Goal: Task Accomplishment & Management: Use online tool/utility

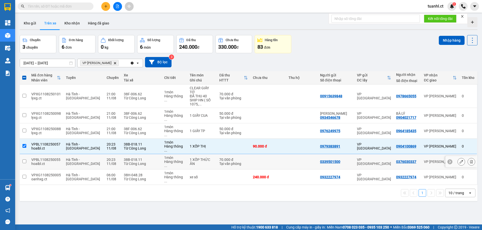
click at [24, 160] on input "checkbox" at bounding box center [24, 162] width 4 height 4
checkbox input "true"
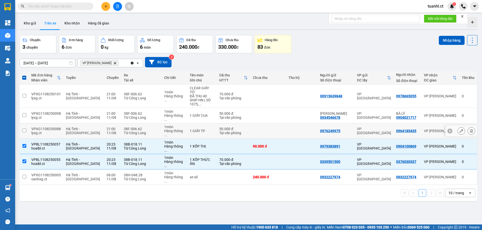
click at [23, 129] on input "checkbox" at bounding box center [24, 131] width 4 height 4
checkbox input "true"
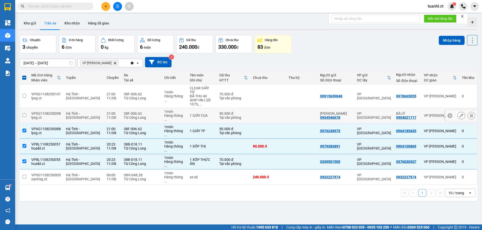
click at [23, 108] on td at bounding box center [24, 115] width 9 height 15
checkbox input "true"
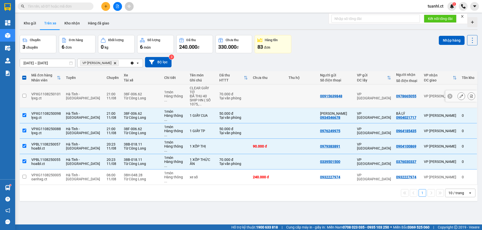
click at [23, 95] on td at bounding box center [24, 96] width 9 height 23
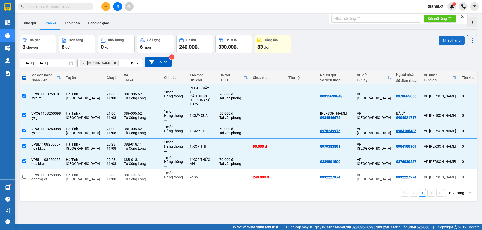
click at [442, 40] on button "Nhập hàng" at bounding box center [452, 40] width 26 height 9
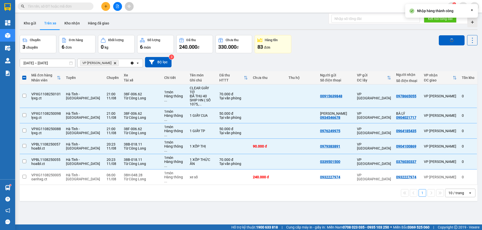
checkbox input "false"
